Goal: Information Seeking & Learning: Check status

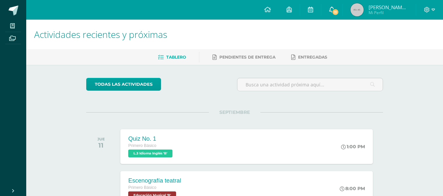
click at [340, 10] on link "11" at bounding box center [331, 10] width 21 height 20
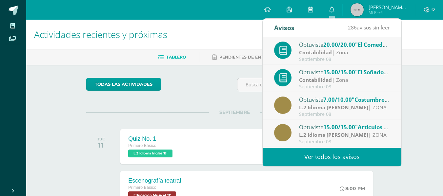
click at [323, 53] on strong "Contabilidad" at bounding box center [315, 52] width 33 height 7
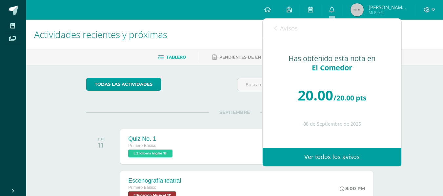
click at [275, 28] on icon at bounding box center [275, 28] width 3 height 5
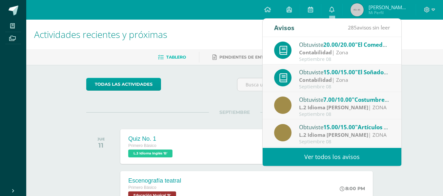
click at [330, 78] on strong "Contabilidad" at bounding box center [315, 79] width 33 height 7
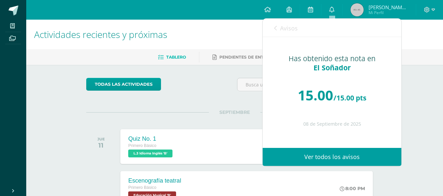
click at [276, 27] on icon at bounding box center [275, 28] width 3 height 5
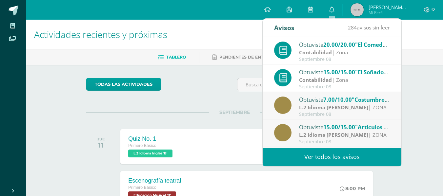
click at [334, 97] on span "7.00/10.00" at bounding box center [337, 100] width 29 height 8
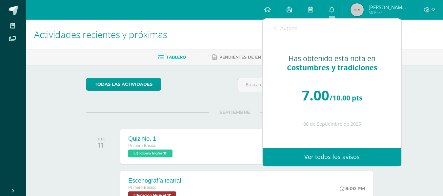
click at [275, 26] on icon at bounding box center [275, 28] width 3 height 5
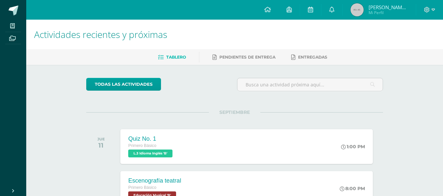
click at [328, 10] on link "0" at bounding box center [331, 10] width 21 height 20
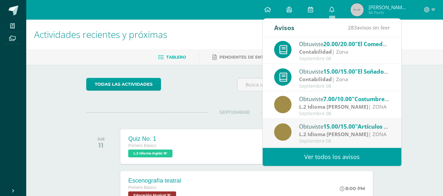
scroll to position [39, 0]
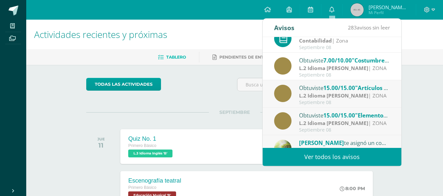
click at [360, 94] on strong "L.2 Idioma [PERSON_NAME]" at bounding box center [333, 95] width 69 height 7
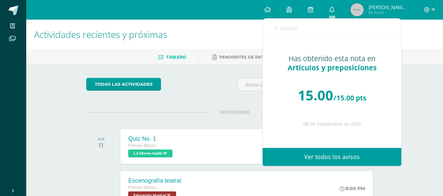
click at [278, 26] on link "Avisos" at bounding box center [286, 28] width 24 height 19
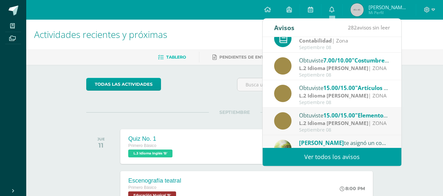
click at [339, 124] on strong "L.2 Idioma [PERSON_NAME]" at bounding box center [333, 123] width 69 height 7
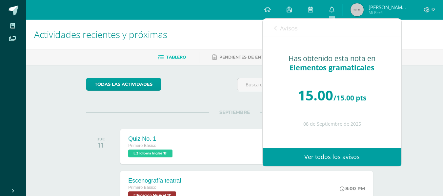
click at [278, 29] on link "Avisos" at bounding box center [286, 28] width 24 height 19
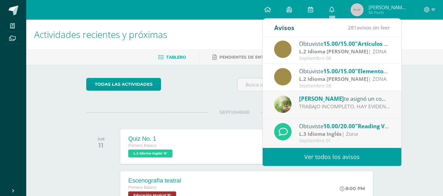
scroll to position [92, 0]
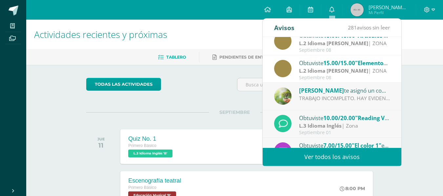
click at [369, 96] on div "TRABAJO INCOMPLETO. HAY EVIDENCIAS DE "COPY/PASTE.""" at bounding box center [344, 99] width 91 height 8
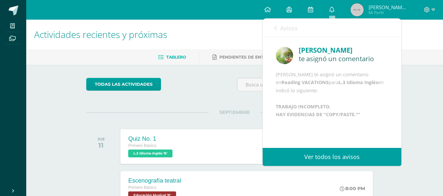
click at [278, 27] on link "Avisos" at bounding box center [286, 28] width 24 height 19
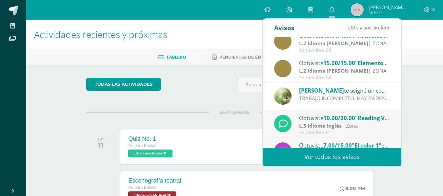
click at [363, 124] on div "L.3 Idioma Inglés | Zona" at bounding box center [344, 126] width 91 height 8
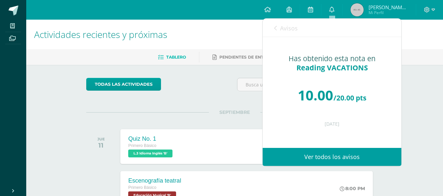
click at [275, 30] on icon at bounding box center [275, 28] width 3 height 5
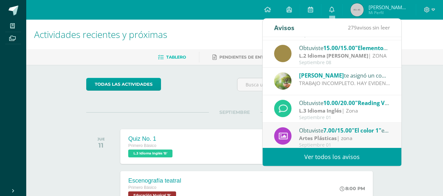
scroll to position [109, 0]
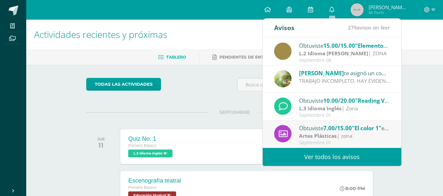
click at [359, 124] on div "Obtuviste 7.00/15.00 "El color 1" en Artes Plásticas" at bounding box center [344, 128] width 91 height 9
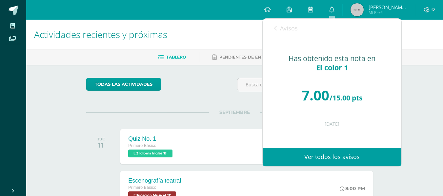
click at [277, 29] on icon at bounding box center [275, 28] width 3 height 5
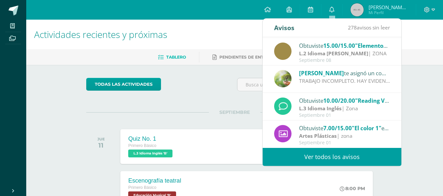
click at [366, 105] on div "Obtuviste 10.00/20.00 "Reading VACATIONS" en L.3 Idioma Inglés" at bounding box center [344, 100] width 91 height 9
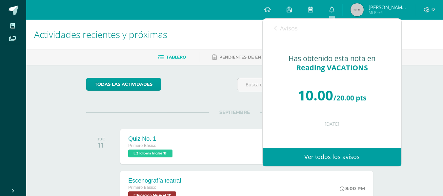
click at [275, 27] on icon at bounding box center [275, 28] width 3 height 5
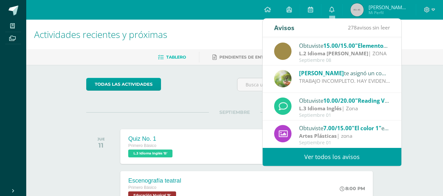
click at [234, 82] on div "todas las Actividades" at bounding box center [235, 87] width 302 height 19
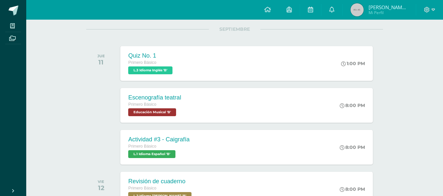
scroll to position [69, 0]
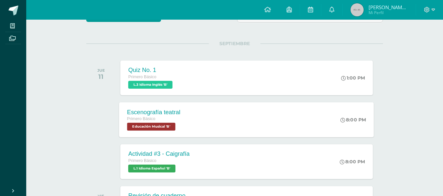
click at [182, 107] on div "Escenografía teatral Primero Básico Educación Musical 'B'" at bounding box center [153, 119] width 69 height 35
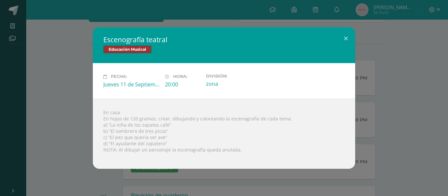
click at [73, 75] on div "Escenografía teatral Educación Musical Fecha: Jueves 11 de Septiembre Hora: 20:…" at bounding box center [224, 98] width 443 height 142
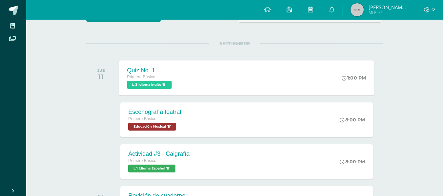
click at [172, 84] on span "L.3 Idioma Inglés 'B'" at bounding box center [149, 85] width 45 height 8
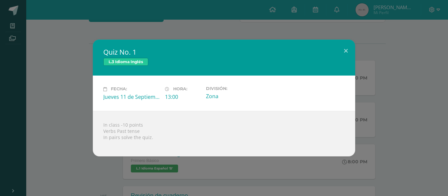
click at [51, 96] on div "Quiz No. 1 L.3 Idioma Inglés Fecha: Jueves 11 de Septiembre Hora: 13:00 Divisió…" at bounding box center [224, 98] width 443 height 117
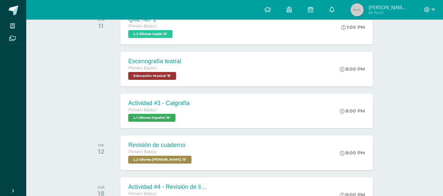
scroll to position [134, 0]
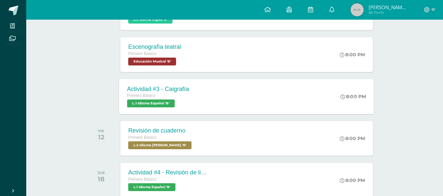
click at [287, 98] on div "Actividad #3 - Caigrafía Primero Básico L.1 Idioma Español 'B' 8:00 PM Activida…" at bounding box center [246, 96] width 255 height 35
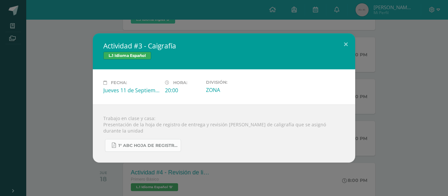
click at [175, 143] on span "1° ABC HOJA DE REGISTRO - UNIDAD FINAL.pdf" at bounding box center [147, 145] width 59 height 5
click at [448, 70] on div "Actividad #3 - Caigrafía L.1 Idioma Español Fecha: Jueves 11 de Septiembre Hora…" at bounding box center [224, 98] width 448 height 196
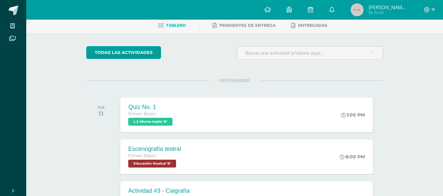
scroll to position [0, 0]
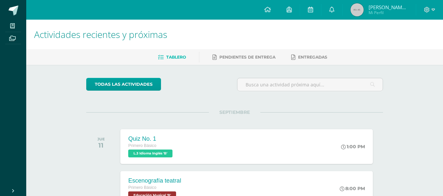
click at [359, 9] on img at bounding box center [357, 9] width 13 height 13
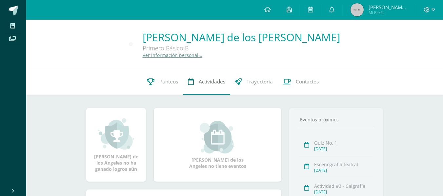
click at [208, 82] on span "Actividades" at bounding box center [212, 81] width 27 height 7
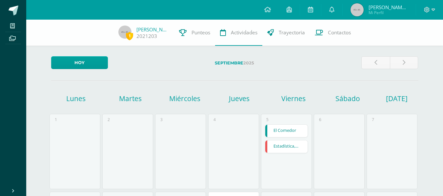
click at [285, 133] on link "El Comedor" at bounding box center [286, 131] width 42 height 12
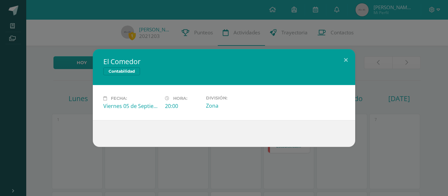
click at [363, 91] on div "El Comedor Contabilidad Fecha: [DATE] Hora: 20:00 División: Zona" at bounding box center [224, 98] width 443 height 98
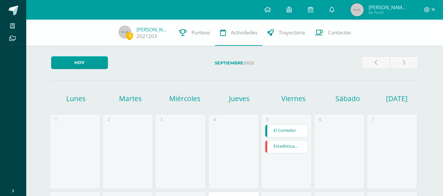
click at [300, 149] on link "Estadística, Media, Mediana, Moda" at bounding box center [286, 147] width 42 height 12
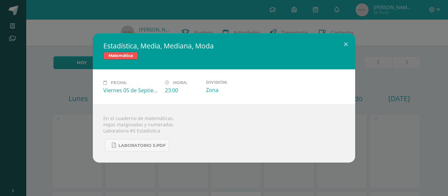
click at [359, 126] on div "Estadística, Media, Mediana, Moda Matemática Fecha: [DATE] Hora: 23:00 División…" at bounding box center [224, 98] width 443 height 130
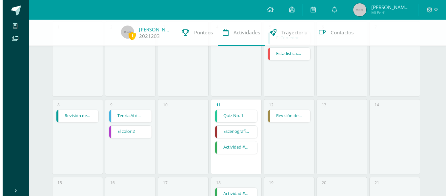
scroll to position [102, 0]
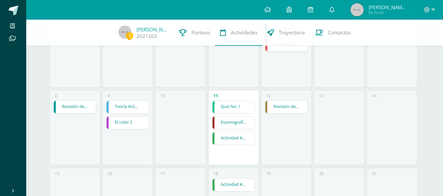
click at [89, 112] on link "Revisión de cuaderno" at bounding box center [75, 107] width 42 height 12
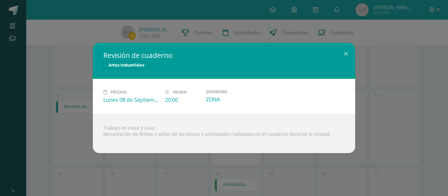
click at [89, 112] on div "Revisión de cuaderno Artes Industriales Fecha: [DATE] Hora: 20:00 División: ZON…" at bounding box center [224, 98] width 443 height 111
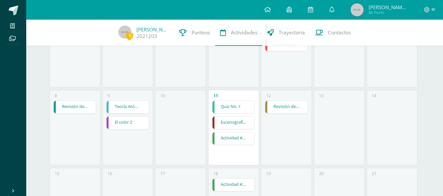
click at [133, 106] on link "Teoría Atómica" at bounding box center [128, 107] width 42 height 12
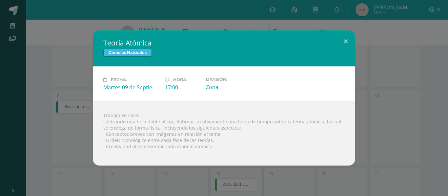
click at [85, 125] on div "Teoría Atómica Ciencias Naturales Fecha: [DATE] Hora: 17:00 División: Zona Trab…" at bounding box center [224, 98] width 443 height 135
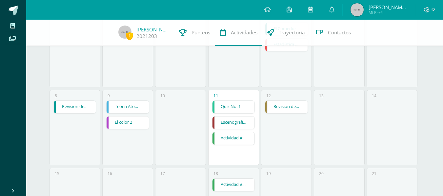
click at [132, 126] on link "El color 2" at bounding box center [128, 123] width 42 height 12
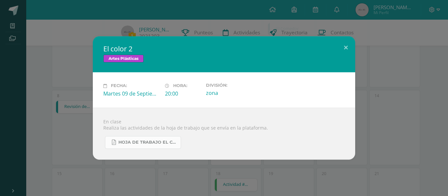
click at [160, 141] on span "Hoja de trabajo EL COLOR.pdf" at bounding box center [147, 142] width 59 height 5
